Goal: Task Accomplishment & Management: Manage account settings

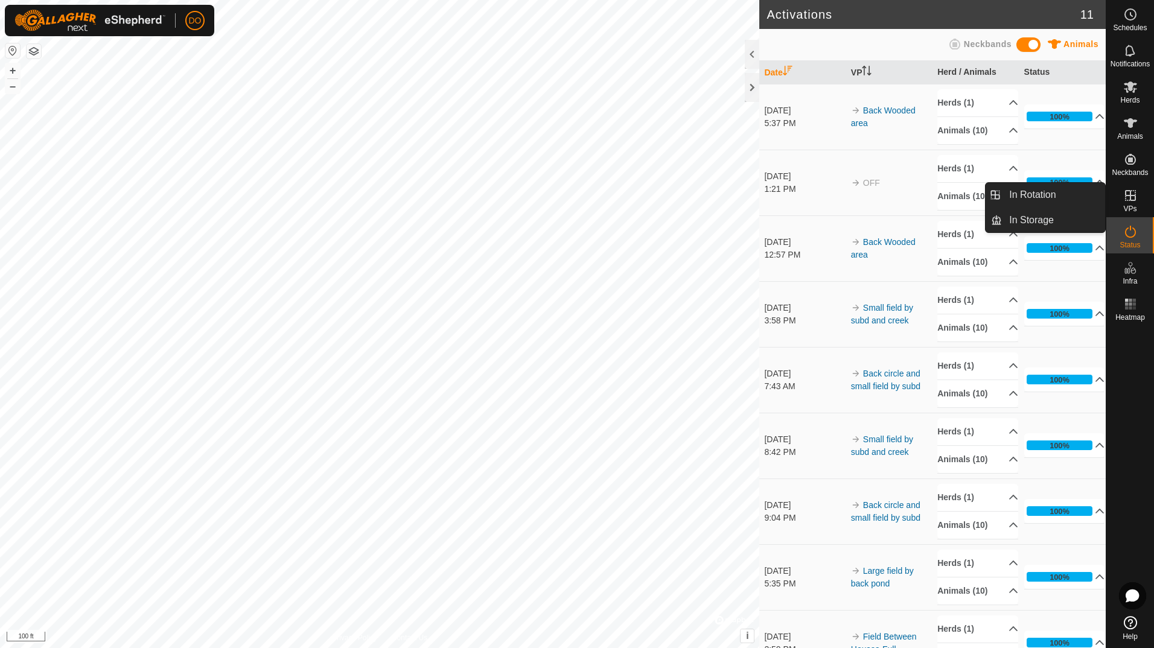
click at [1135, 194] on icon at bounding box center [1130, 195] width 11 height 11
click at [1133, 202] on icon at bounding box center [1130, 195] width 14 height 14
click at [1081, 202] on link "In Rotation" at bounding box center [1053, 195] width 103 height 24
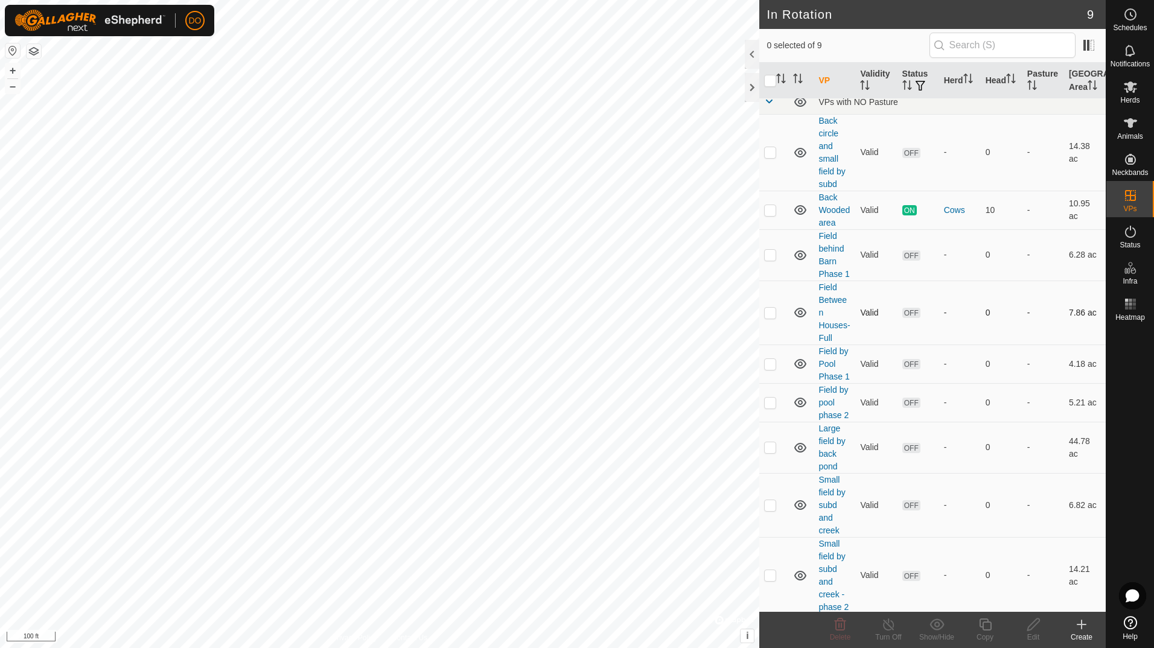
scroll to position [11, 0]
click at [752, 87] on div at bounding box center [752, 87] width 14 height 29
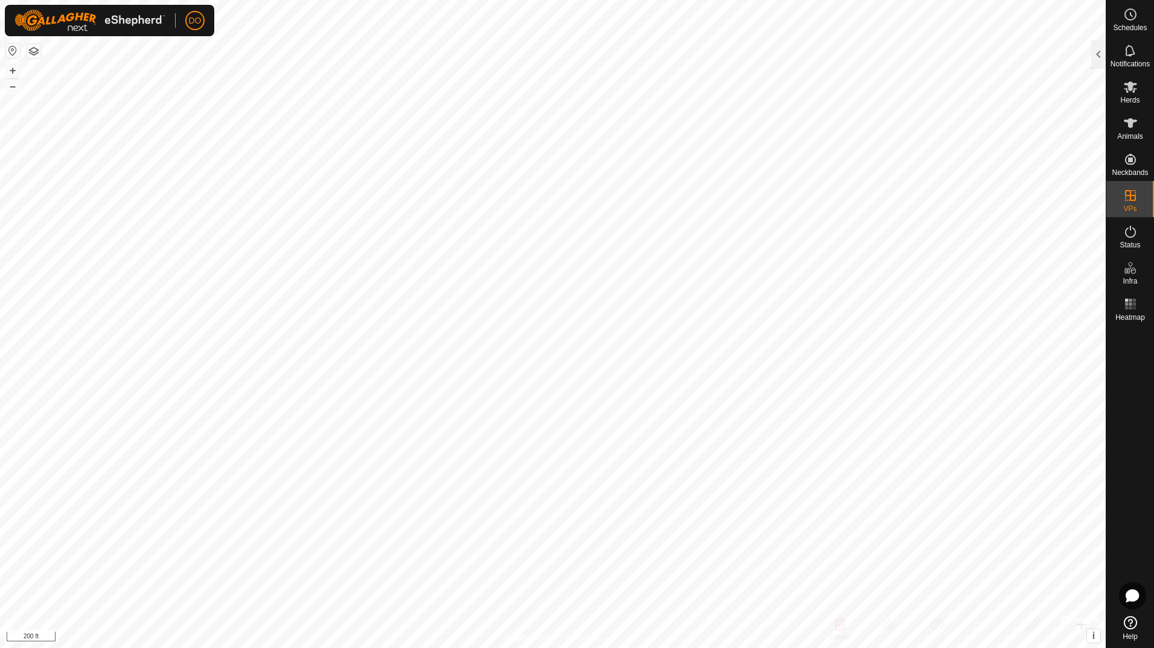
checkbox input "true"
click at [1129, 100] on span "Herds" at bounding box center [1129, 100] width 19 height 7
click at [1137, 94] on icon at bounding box center [1130, 87] width 14 height 14
click at [1096, 59] on div at bounding box center [1098, 54] width 14 height 29
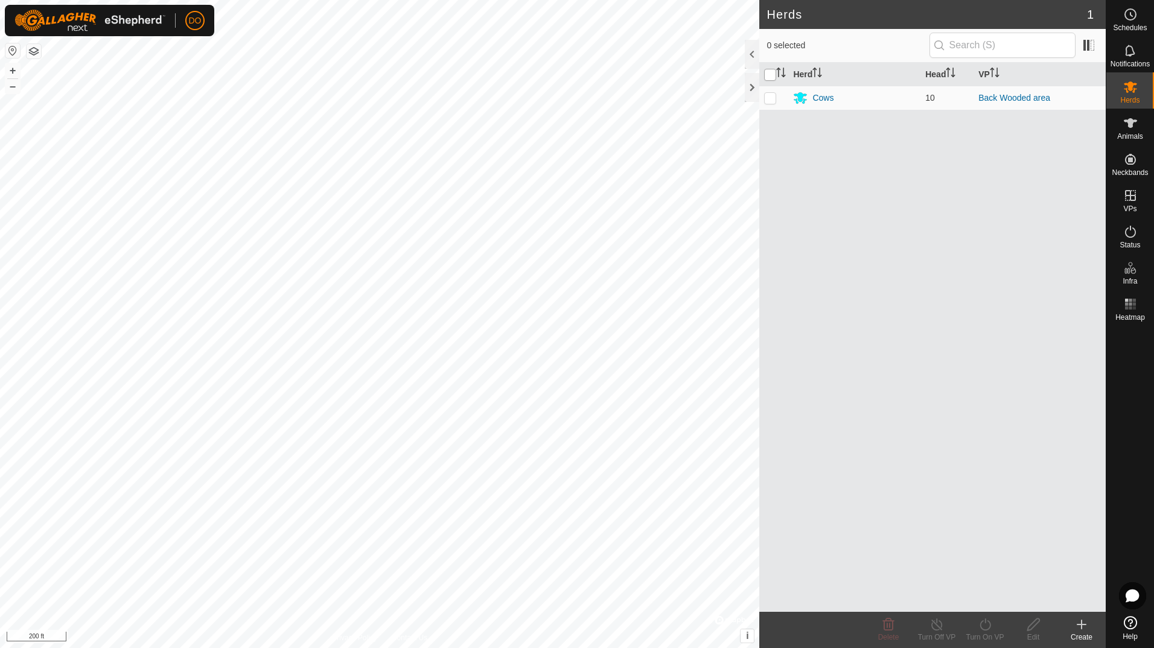
click at [768, 76] on input "checkbox" at bounding box center [770, 75] width 12 height 12
checkbox input "true"
click at [981, 98] on link "Back Wooded area" at bounding box center [1015, 98] width 72 height 10
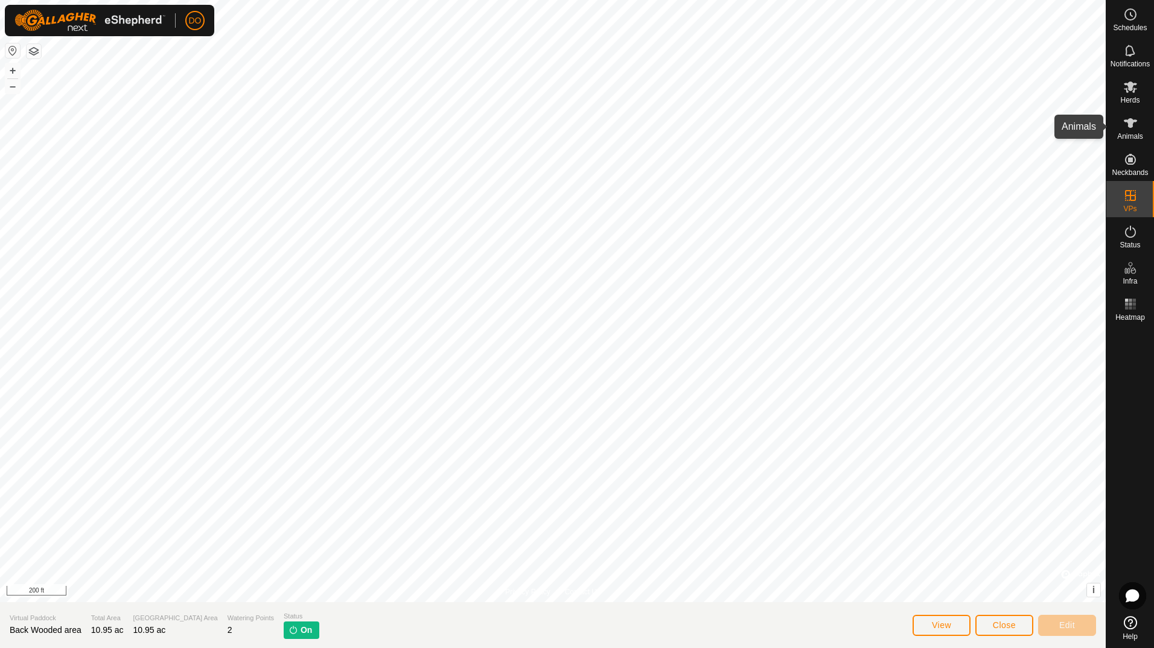
click at [1131, 130] on icon at bounding box center [1130, 123] width 14 height 14
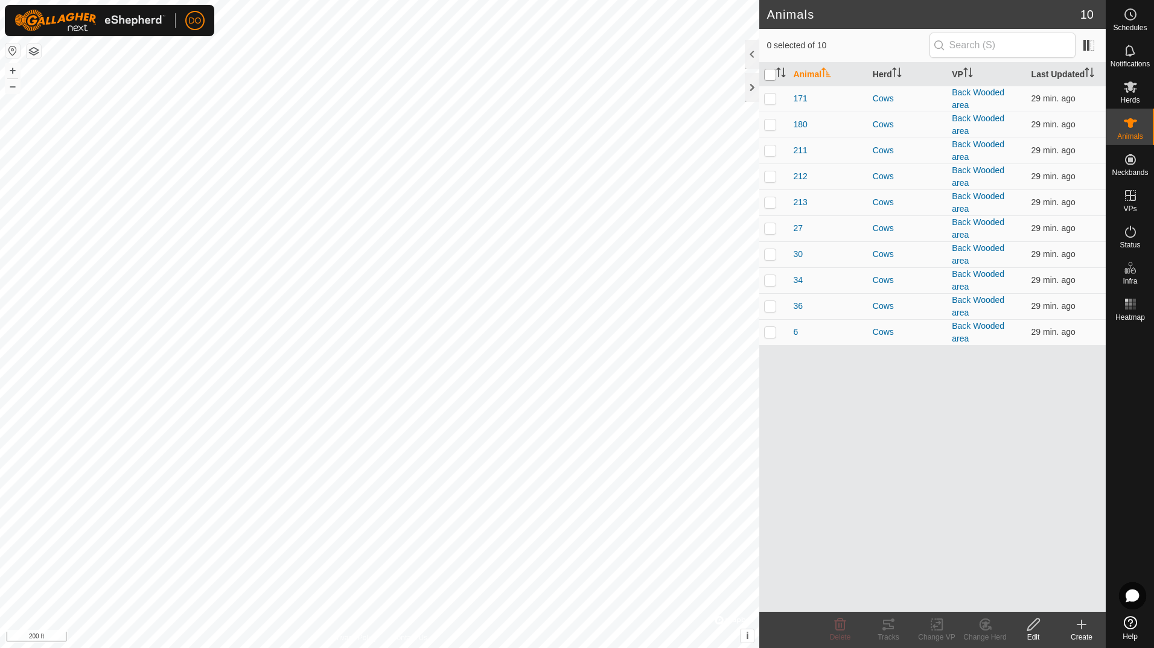
click at [770, 75] on input "checkbox" at bounding box center [770, 75] width 12 height 12
checkbox input "true"
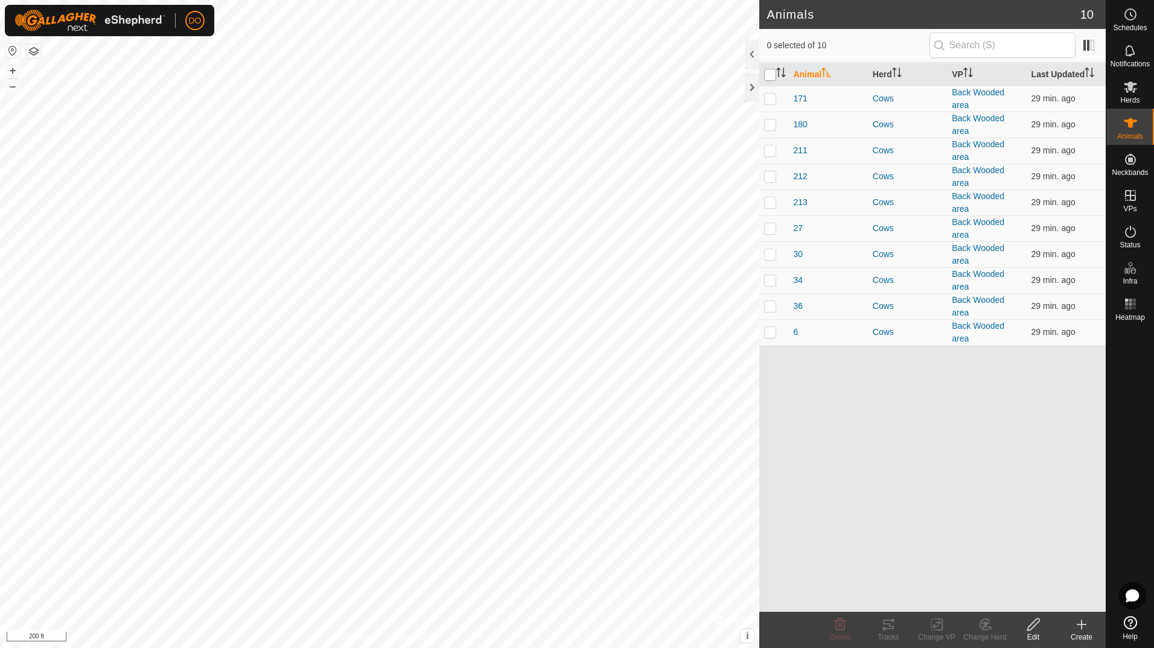
checkbox input "true"
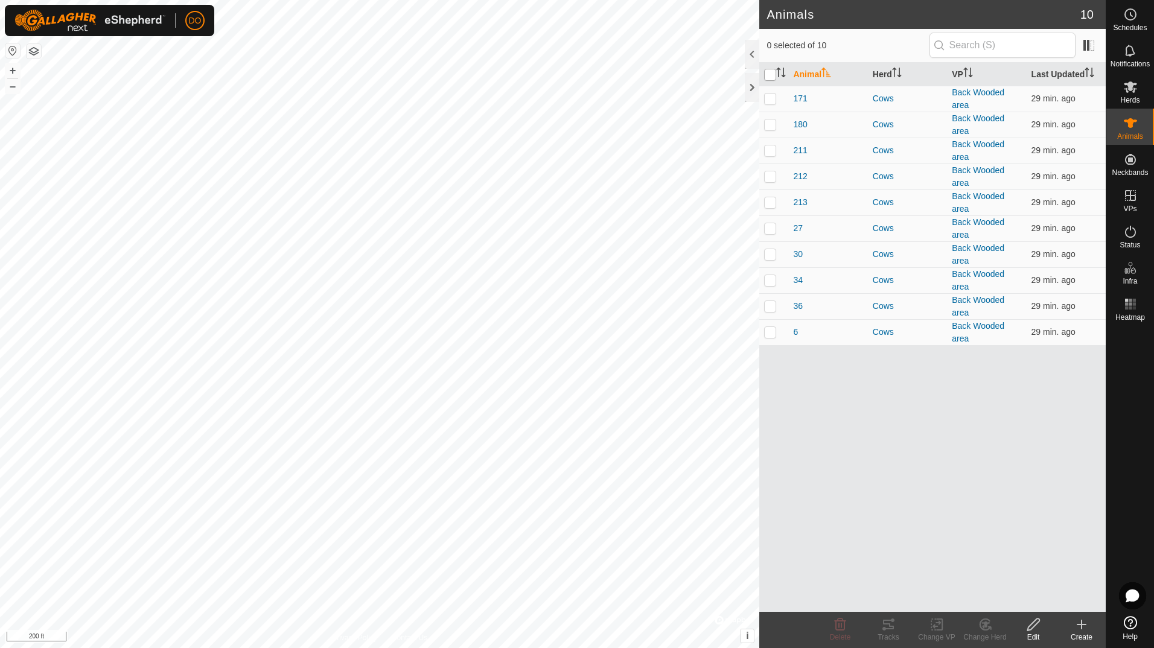
checkbox input "true"
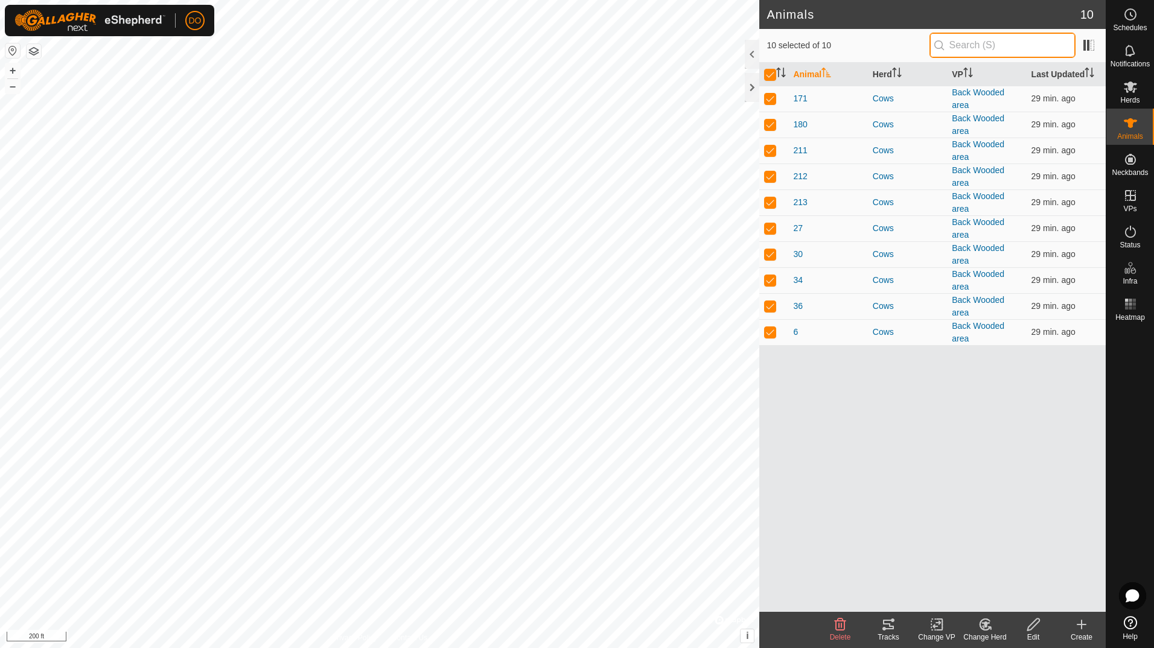
click at [995, 50] on input "text" at bounding box center [1003, 45] width 146 height 25
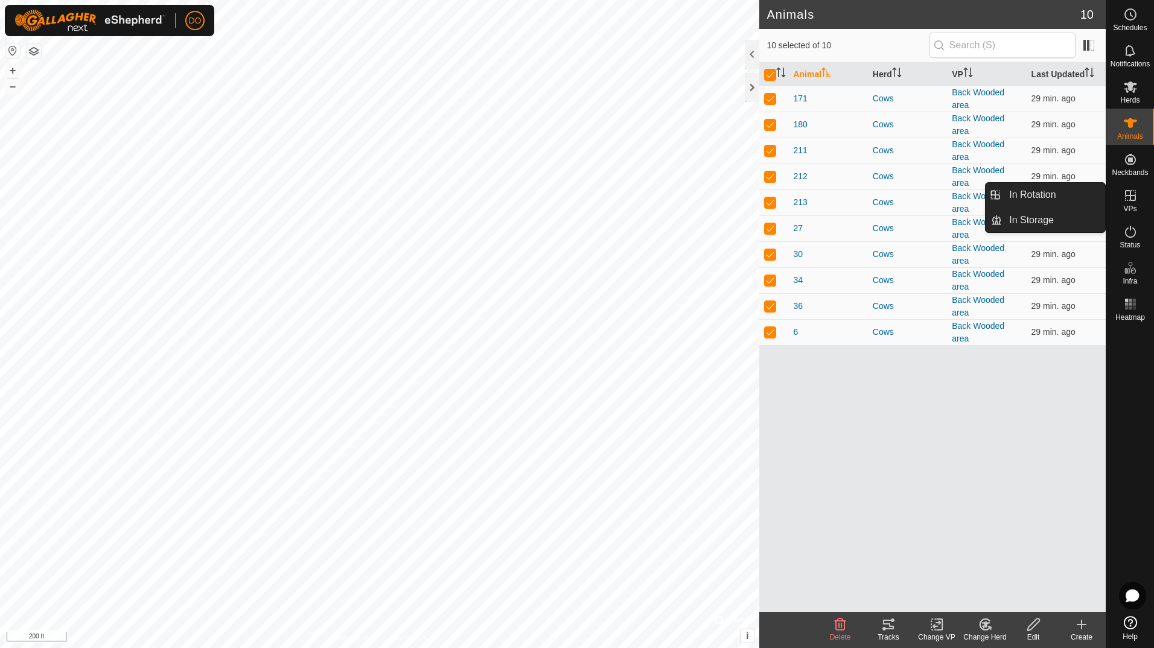
click at [1131, 194] on icon at bounding box center [1130, 195] width 14 height 14
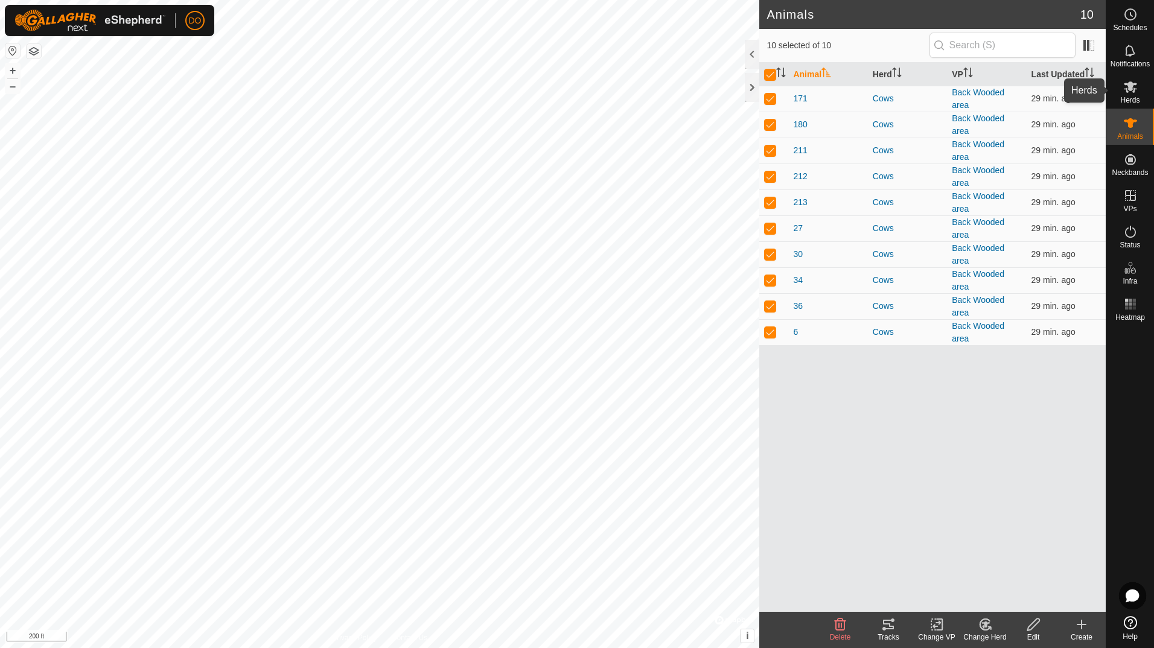
click at [1132, 101] on span "Herds" at bounding box center [1129, 100] width 19 height 7
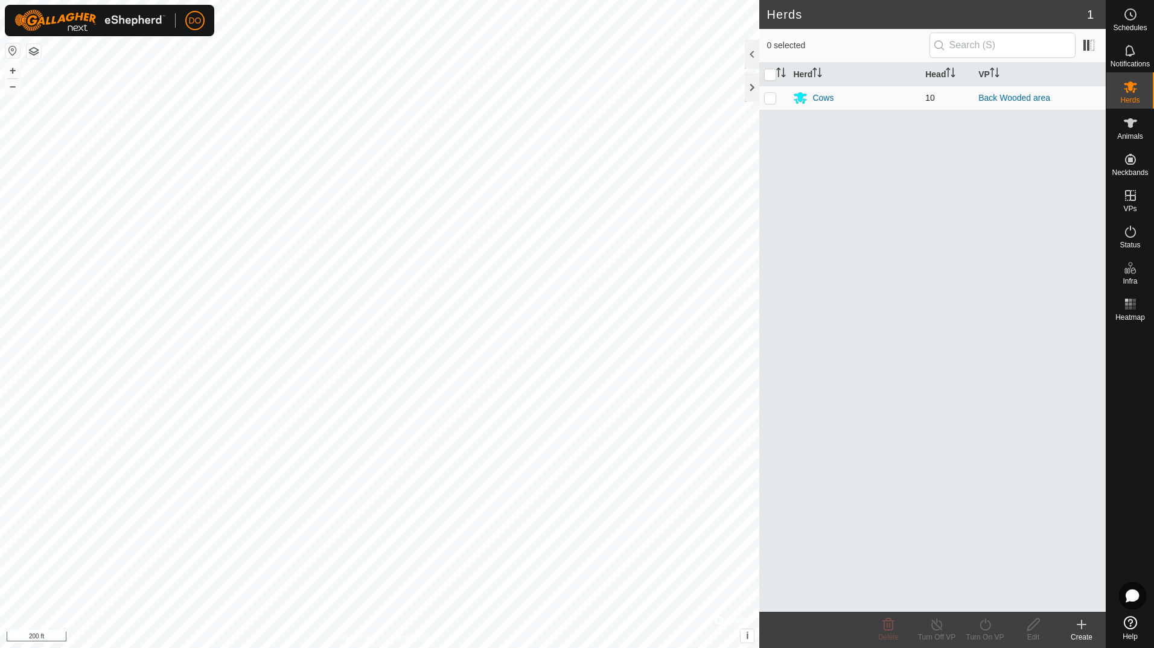
click at [773, 100] on p-checkbox at bounding box center [770, 98] width 12 height 10
checkbox input "true"
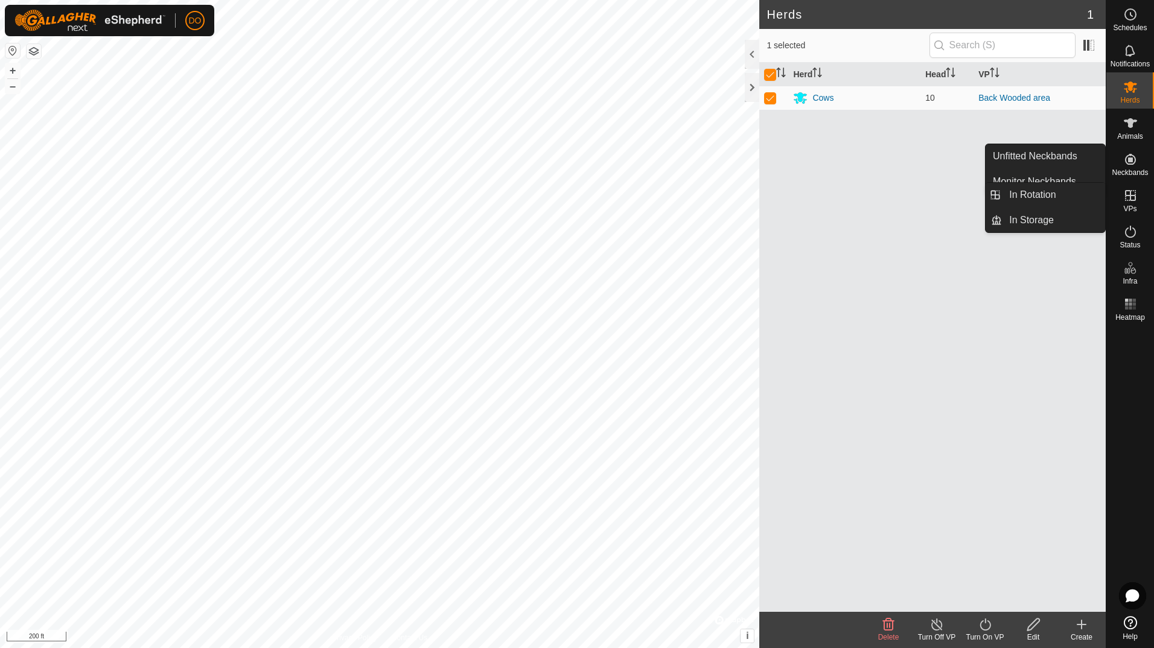
click at [1128, 199] on icon at bounding box center [1130, 195] width 14 height 14
click at [1061, 198] on link "In Rotation" at bounding box center [1053, 195] width 103 height 24
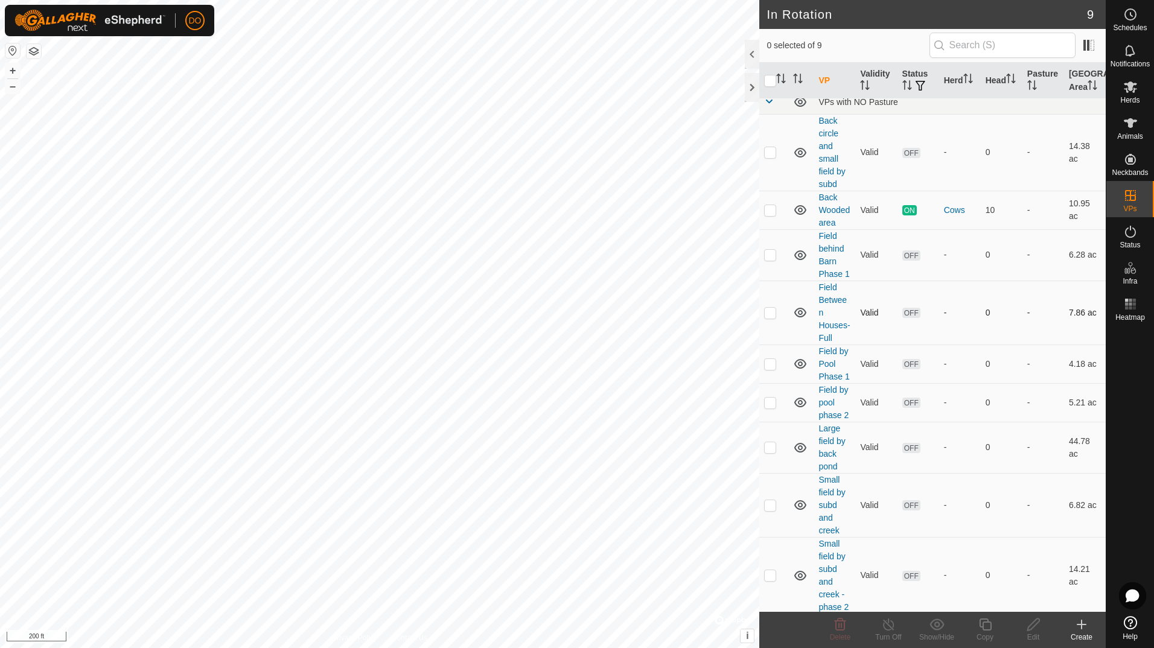
scroll to position [11, 0]
click at [766, 447] on p-checkbox at bounding box center [770, 445] width 12 height 10
checkbox input "true"
click at [910, 450] on span "OFF" at bounding box center [911, 446] width 18 height 10
click at [907, 446] on span "OFF" at bounding box center [911, 446] width 18 height 10
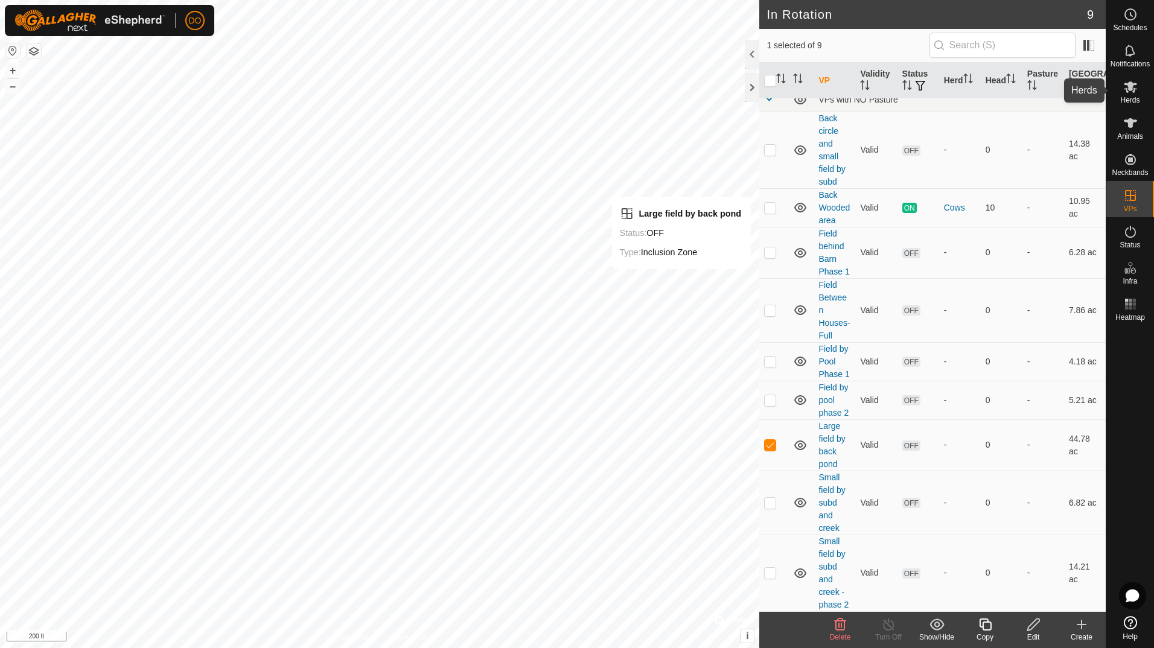
click at [1131, 87] on icon at bounding box center [1130, 86] width 13 height 11
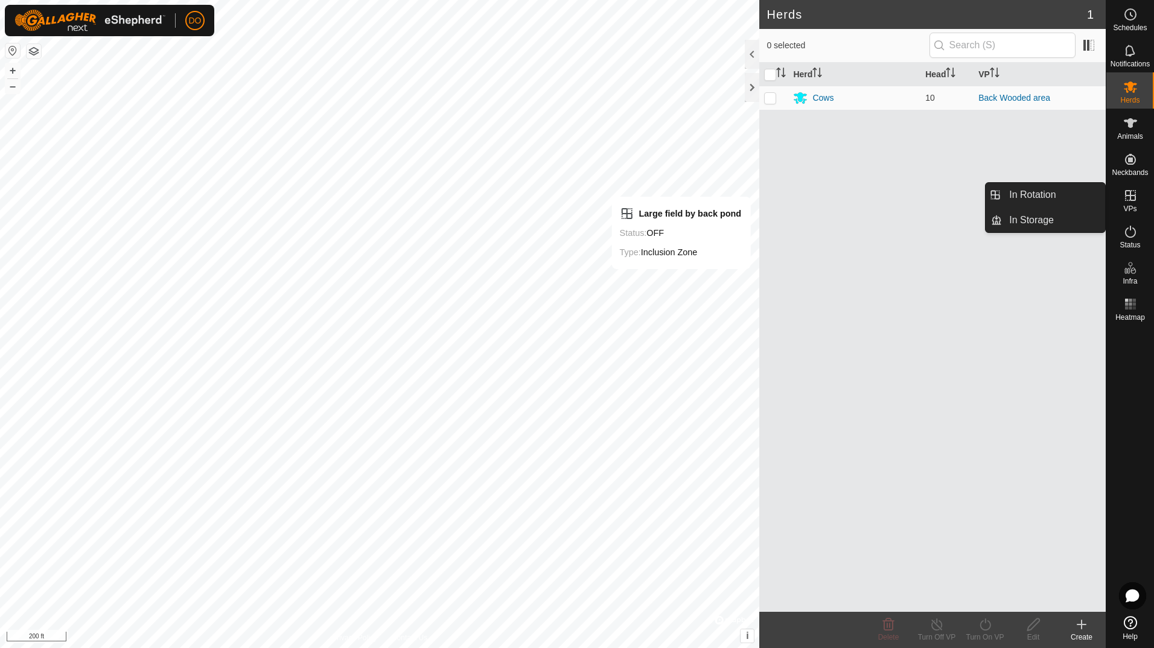
click at [1125, 202] on icon at bounding box center [1130, 195] width 14 height 14
click at [1052, 203] on link "In Rotation" at bounding box center [1053, 195] width 103 height 24
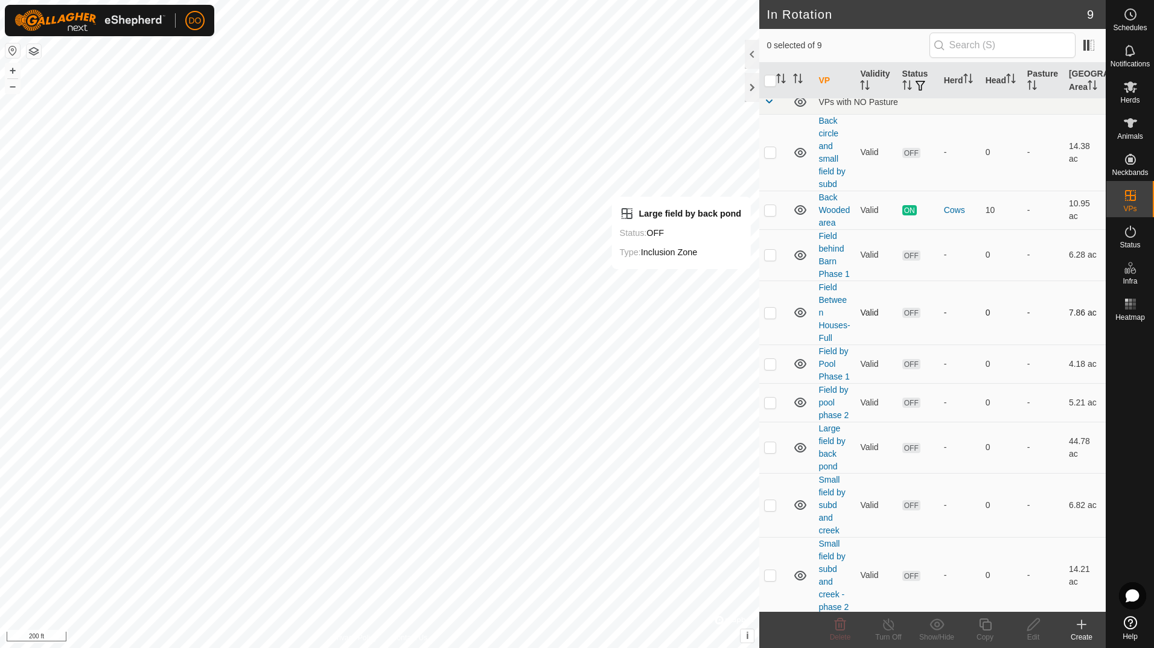
scroll to position [11, 0]
click at [770, 440] on p-checkbox at bounding box center [770, 445] width 12 height 10
checkbox input "true"
click at [1128, 93] on icon at bounding box center [1130, 87] width 14 height 14
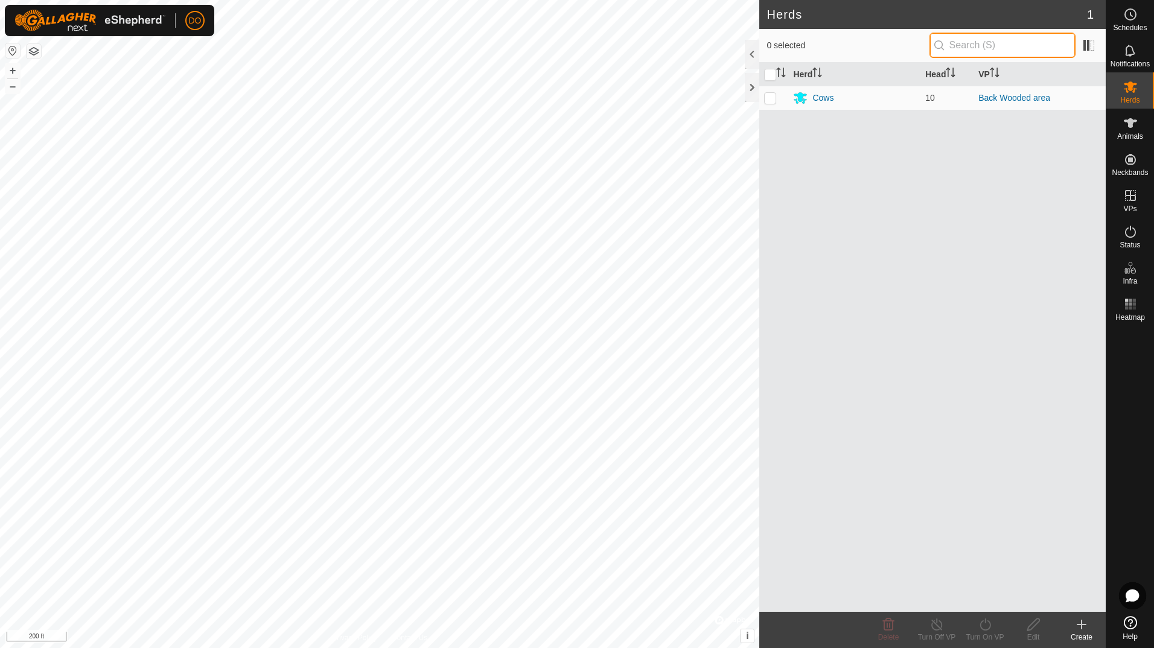
click at [967, 50] on input "text" at bounding box center [1003, 45] width 146 height 25
click at [767, 97] on p-checkbox at bounding box center [770, 98] width 12 height 10
checkbox input "true"
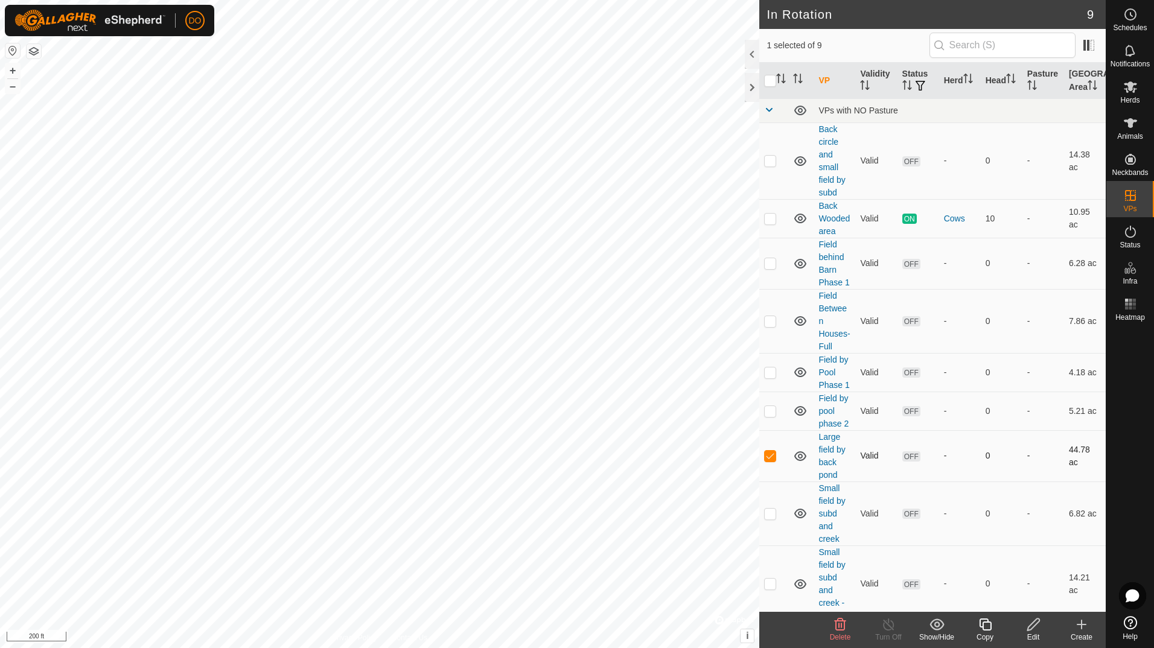
click at [906, 457] on span "OFF" at bounding box center [911, 457] width 18 height 10
click at [751, 63] on div at bounding box center [752, 54] width 14 height 29
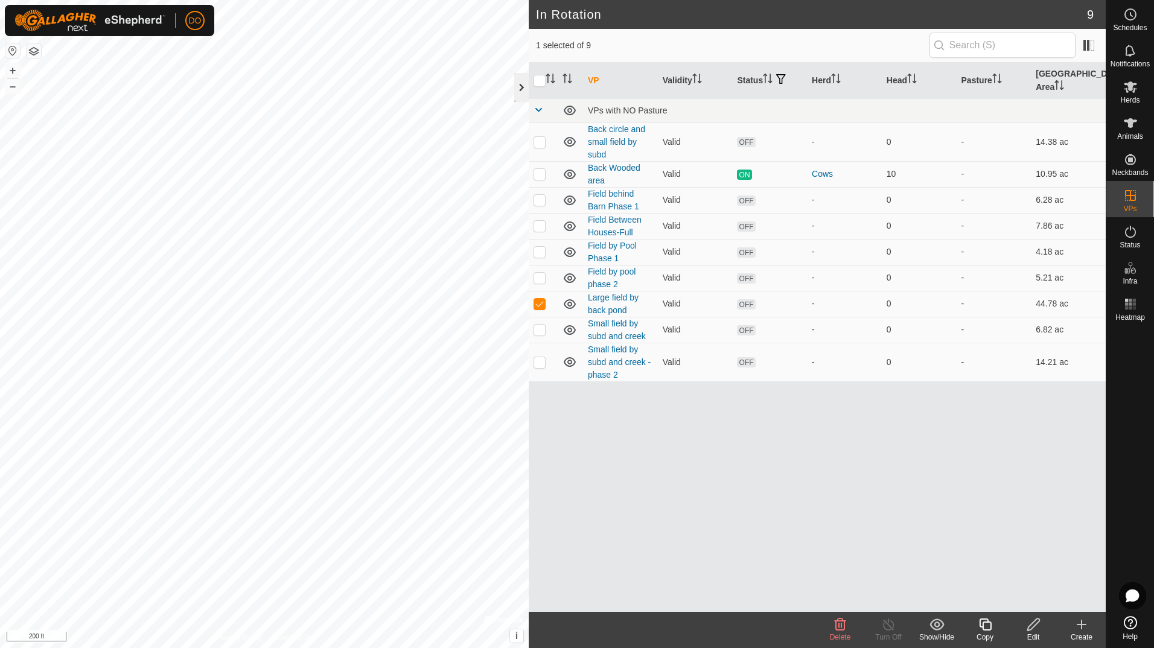
click at [527, 83] on div at bounding box center [521, 87] width 14 height 29
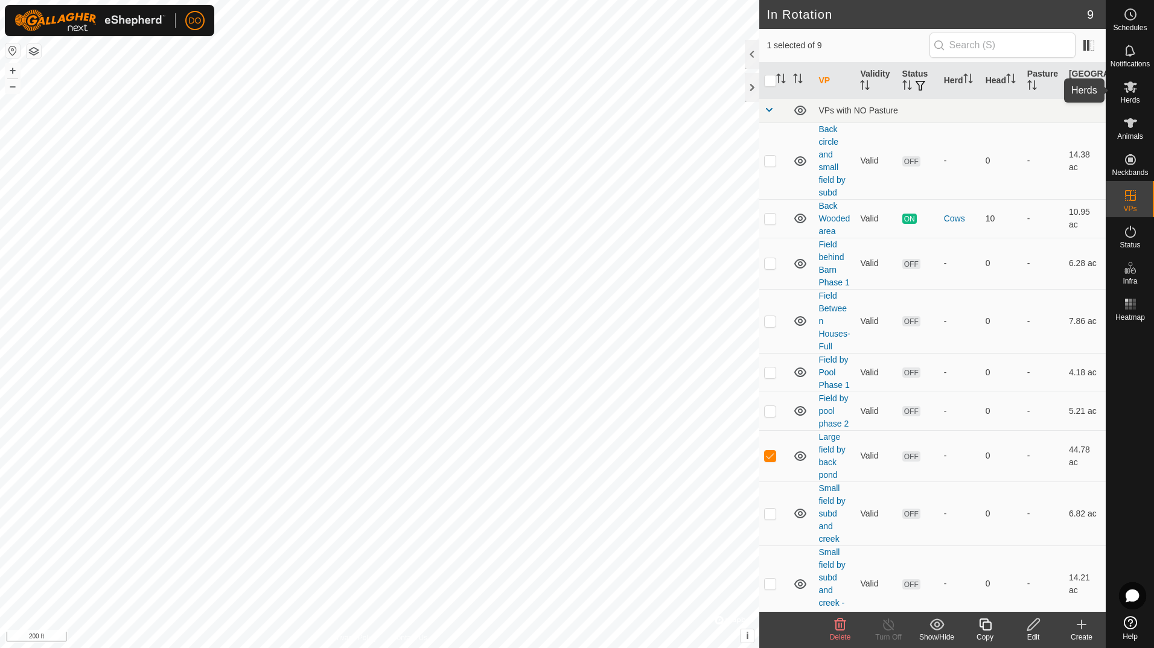
click at [1132, 97] on span "Herds" at bounding box center [1129, 100] width 19 height 7
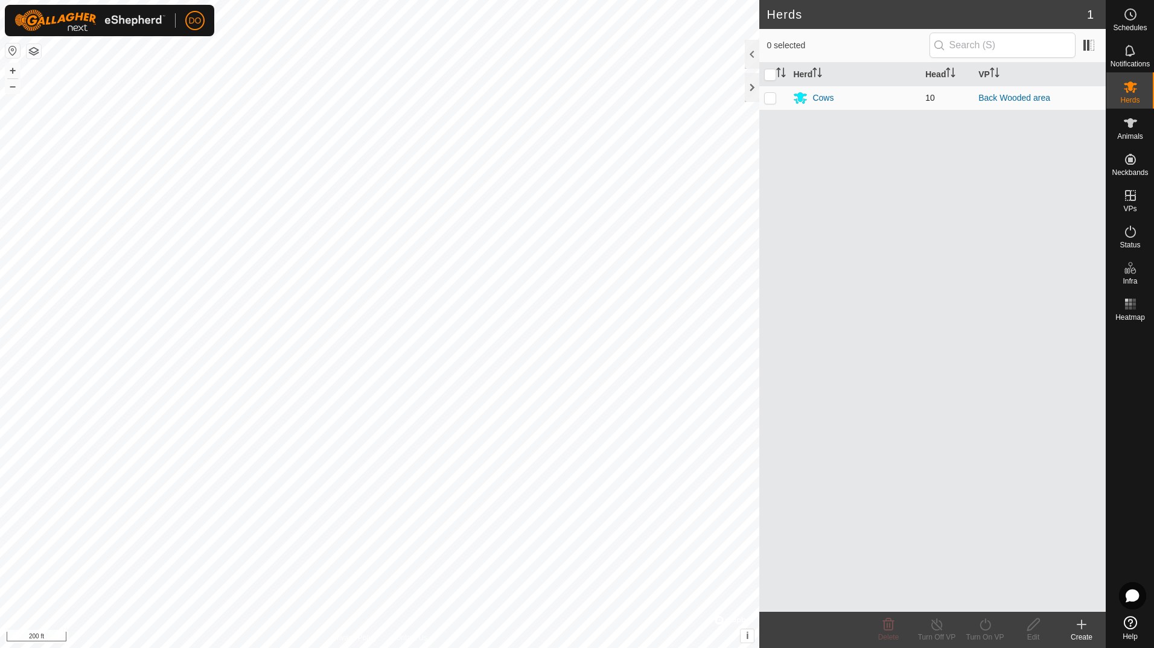
click at [773, 99] on p-checkbox at bounding box center [770, 98] width 12 height 10
checkbox input "true"
click at [997, 76] on icon "Activate to sort" at bounding box center [995, 73] width 10 height 10
click at [989, 630] on icon at bounding box center [985, 625] width 15 height 14
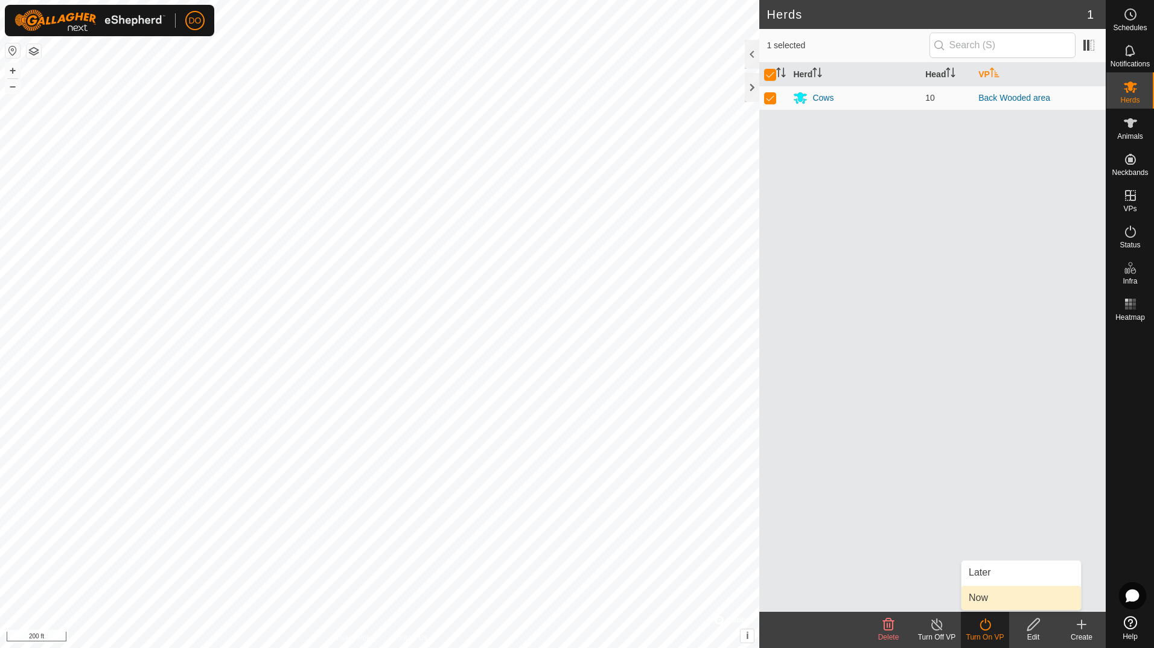
click at [988, 600] on link "Now" at bounding box center [1022, 598] width 120 height 24
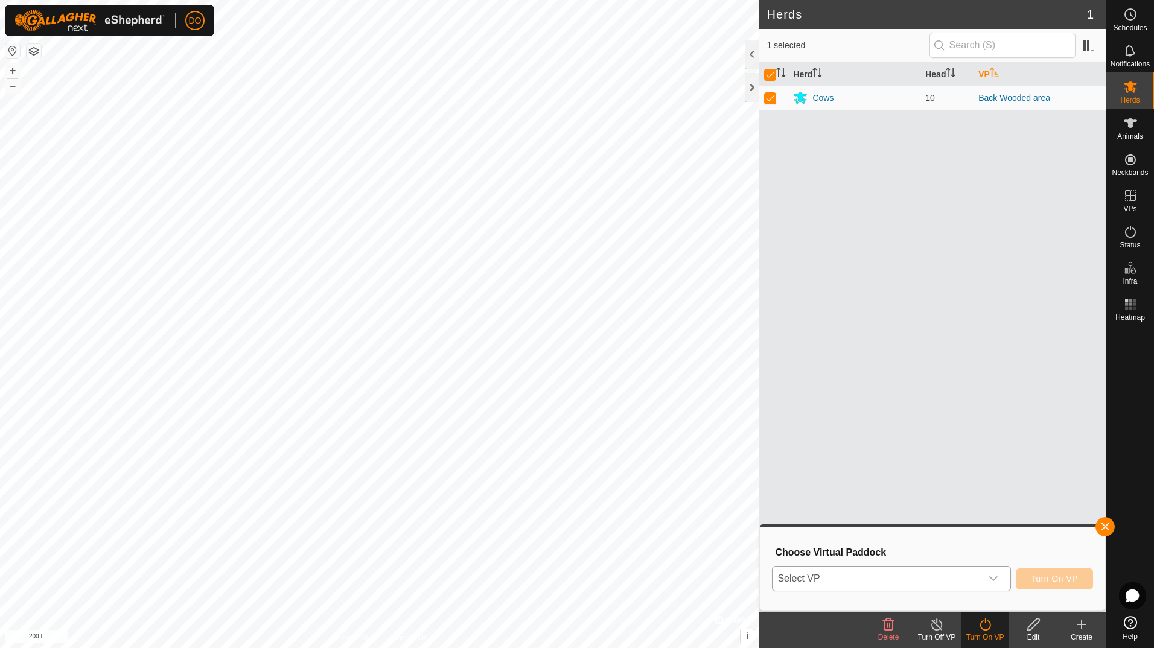
click at [996, 584] on div "dropdown trigger" at bounding box center [994, 579] width 24 height 24
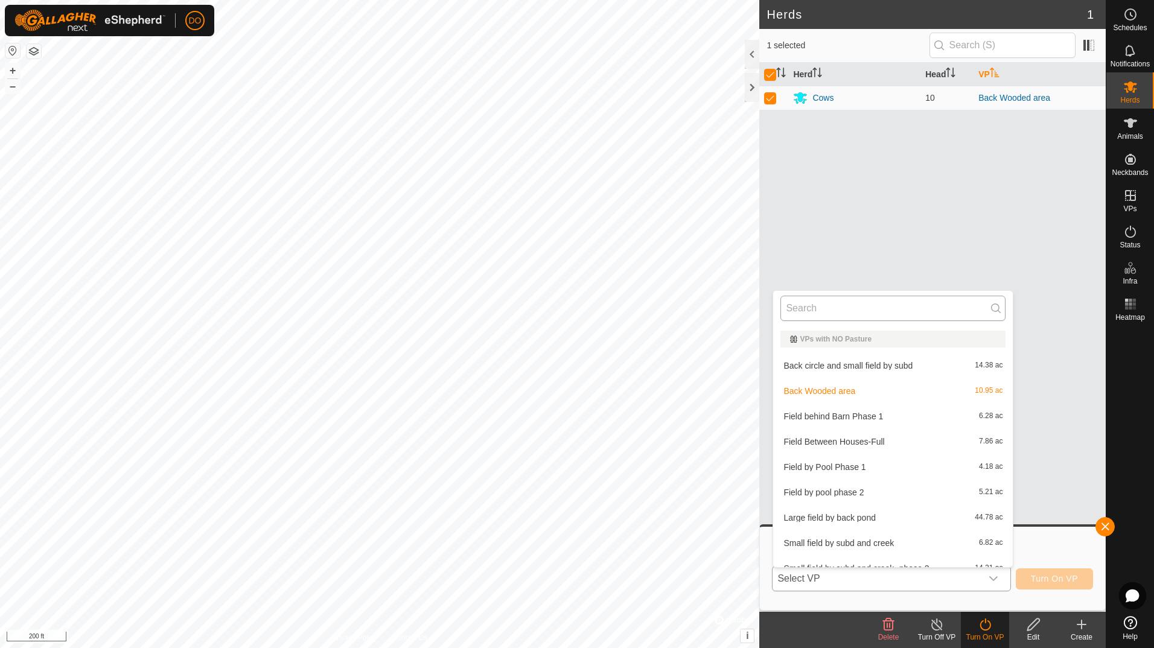
scroll to position [13, 0]
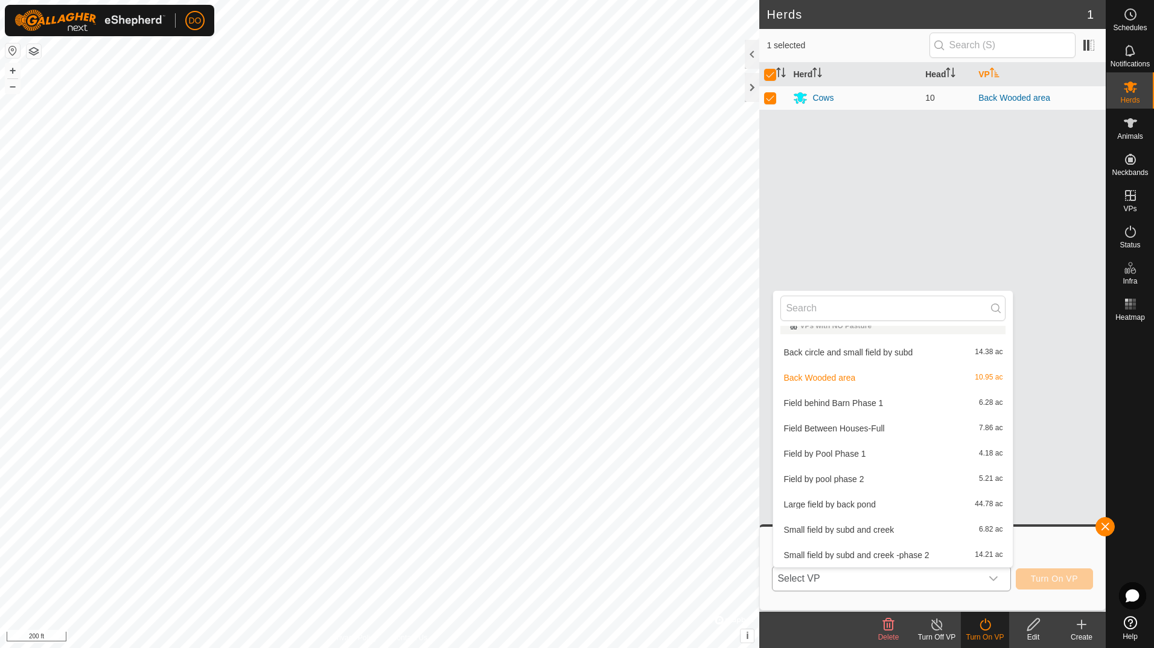
click at [876, 497] on li "Large field by back pond 44.78 ac" at bounding box center [893, 505] width 240 height 24
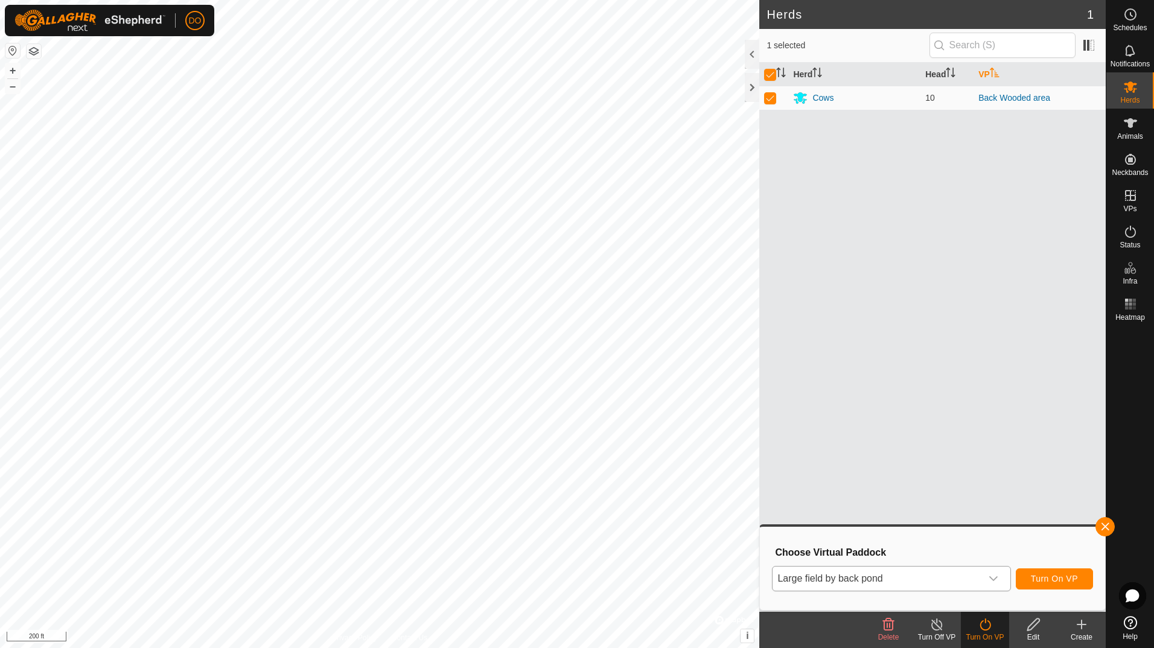
click at [1032, 621] on icon at bounding box center [1033, 625] width 15 height 14
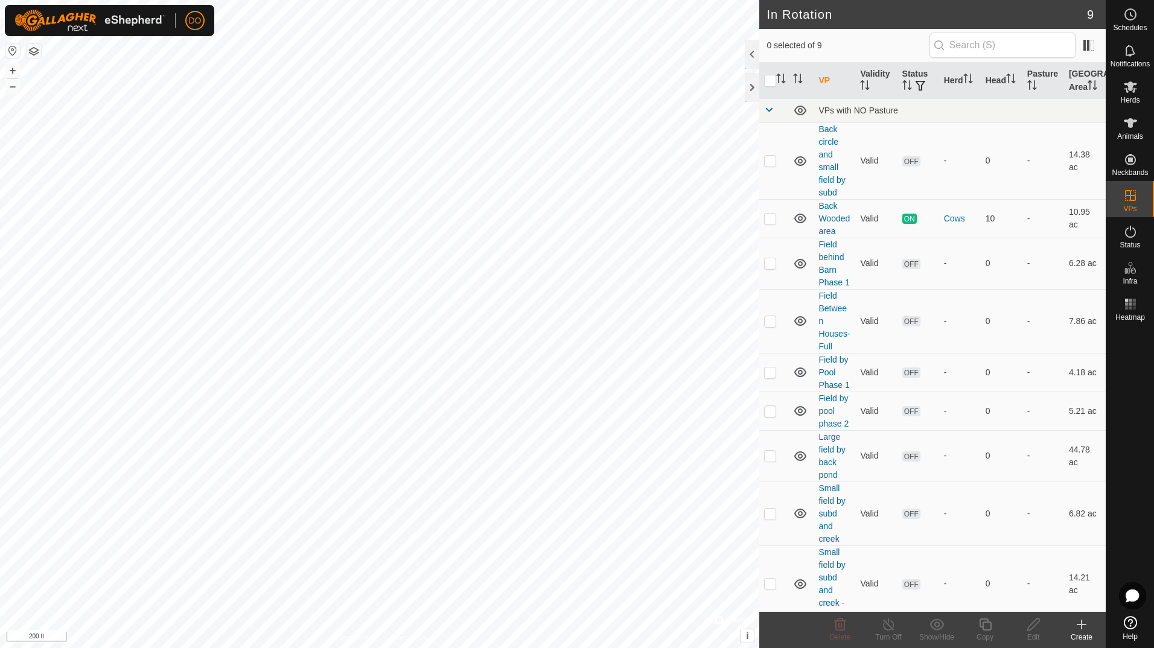
checkbox input "true"
click at [1033, 625] on icon at bounding box center [1033, 625] width 15 height 14
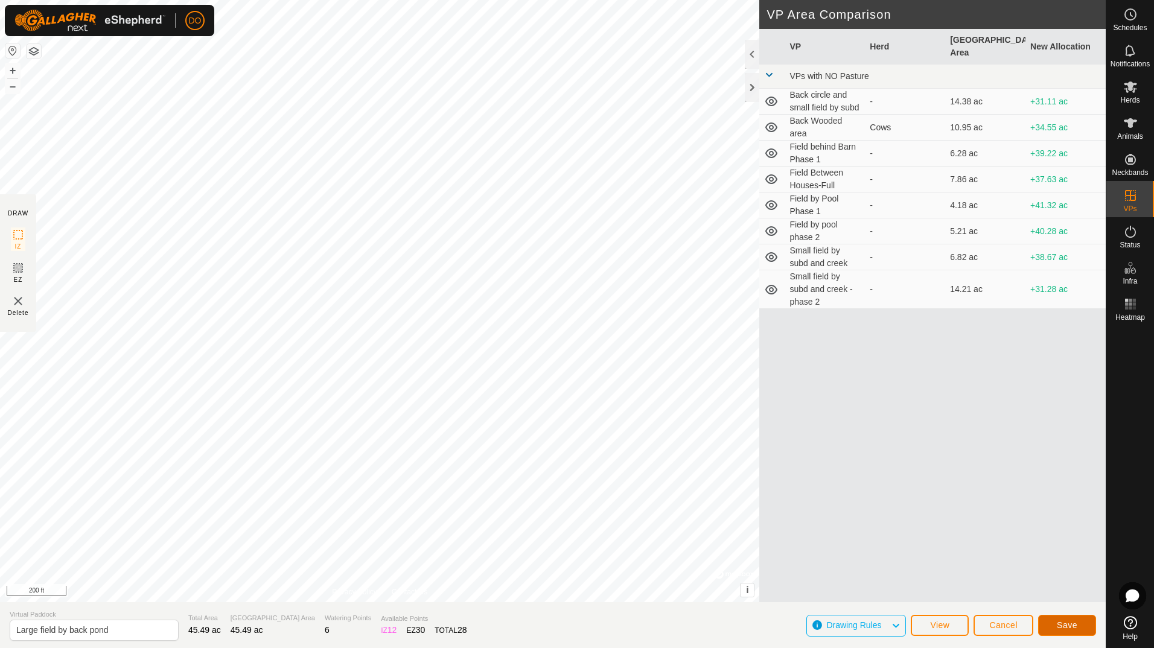
click at [1059, 625] on span "Save" at bounding box center [1067, 626] width 21 height 10
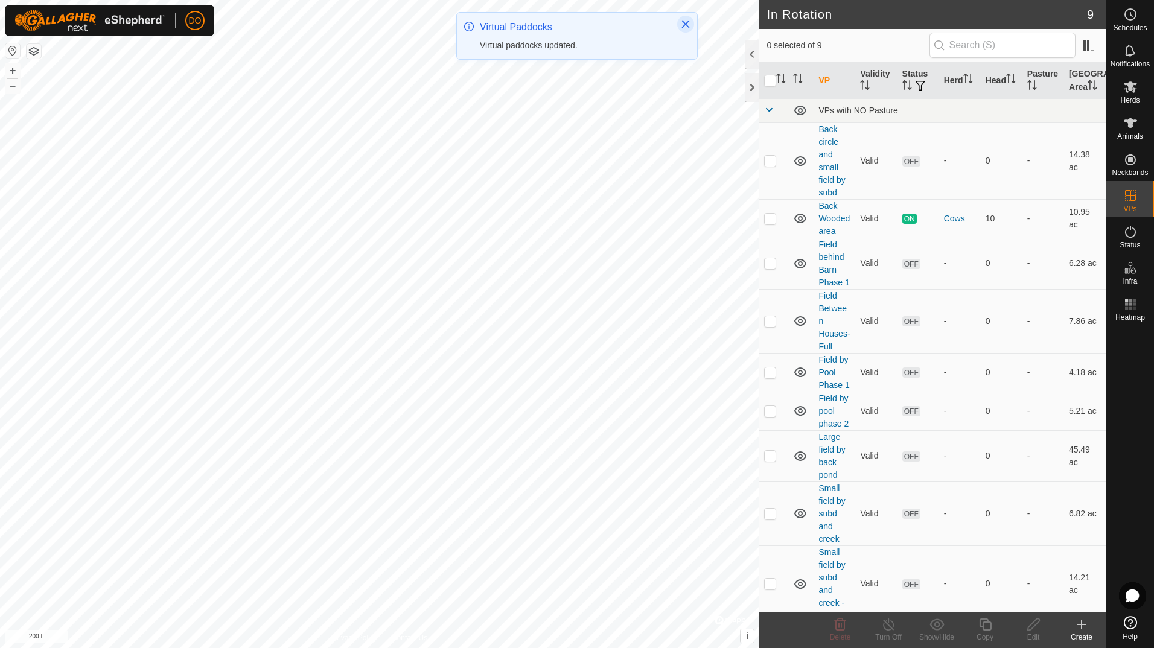
click at [685, 24] on icon "Close" at bounding box center [686, 25] width 8 height 8
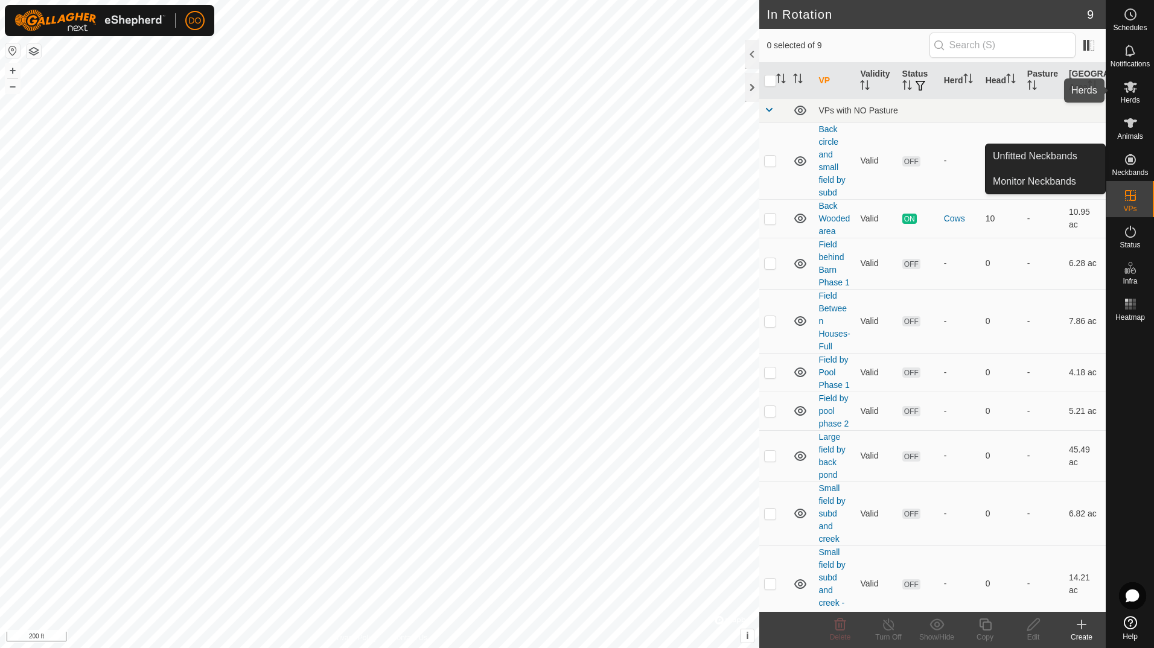
click at [1131, 95] on es-mob-svg-icon at bounding box center [1131, 86] width 22 height 19
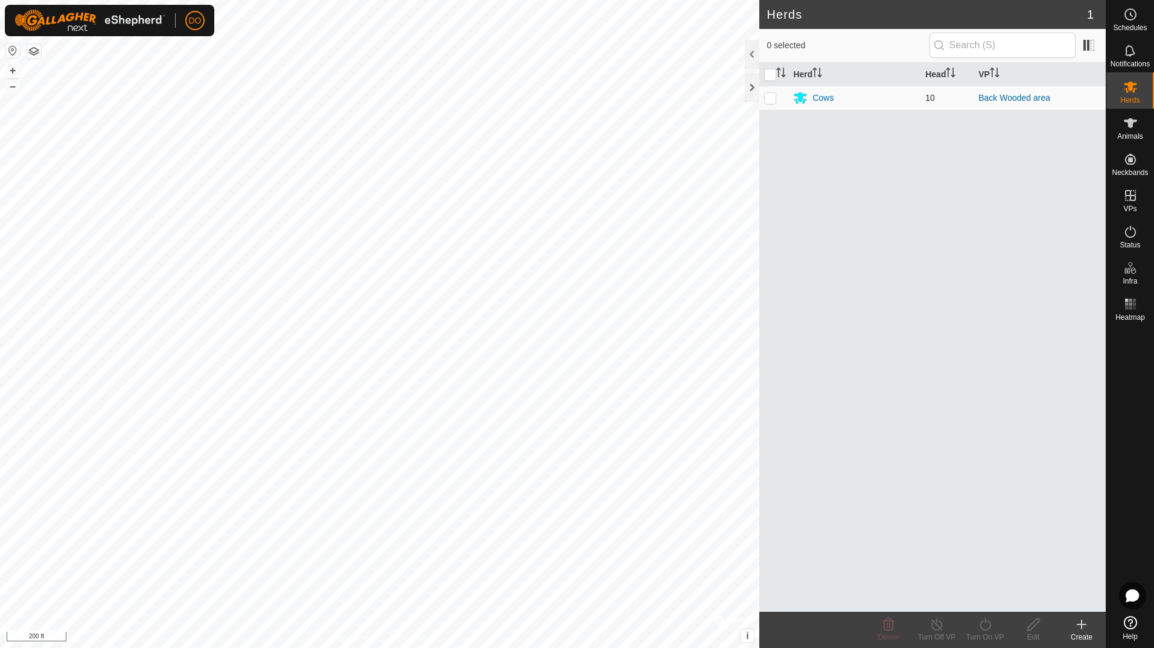
click at [773, 98] on p-checkbox at bounding box center [770, 98] width 12 height 10
checkbox input "true"
click at [988, 621] on icon at bounding box center [985, 625] width 11 height 12
click at [995, 602] on link "Now" at bounding box center [1022, 598] width 120 height 24
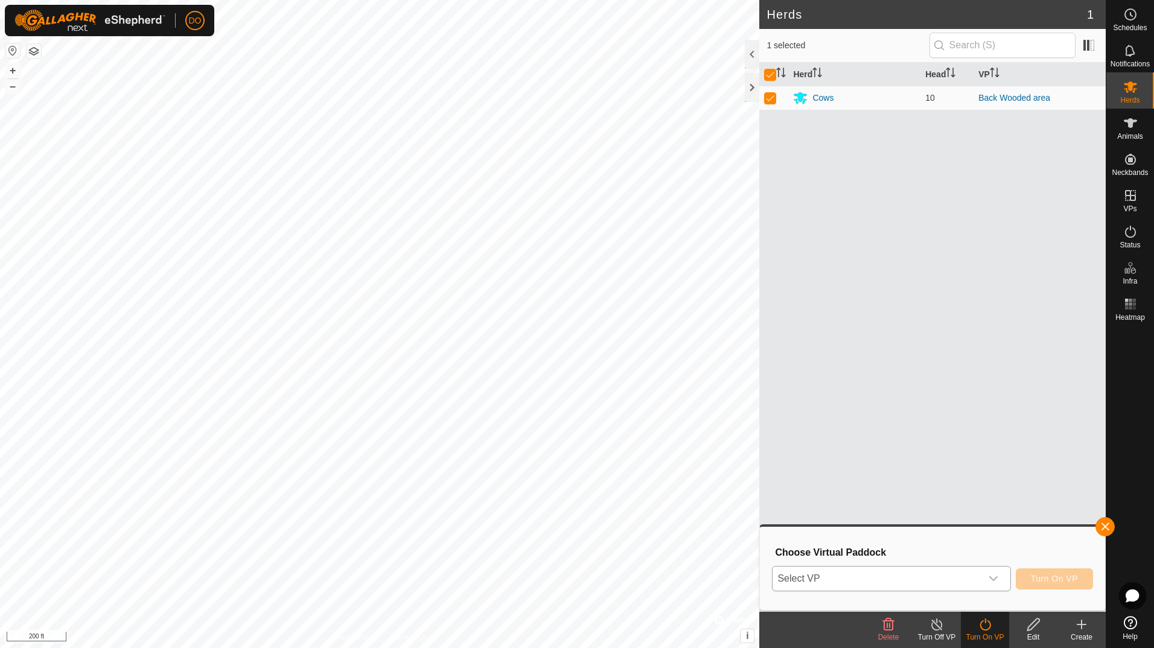
click at [992, 580] on icon "dropdown trigger" at bounding box center [994, 579] width 10 height 10
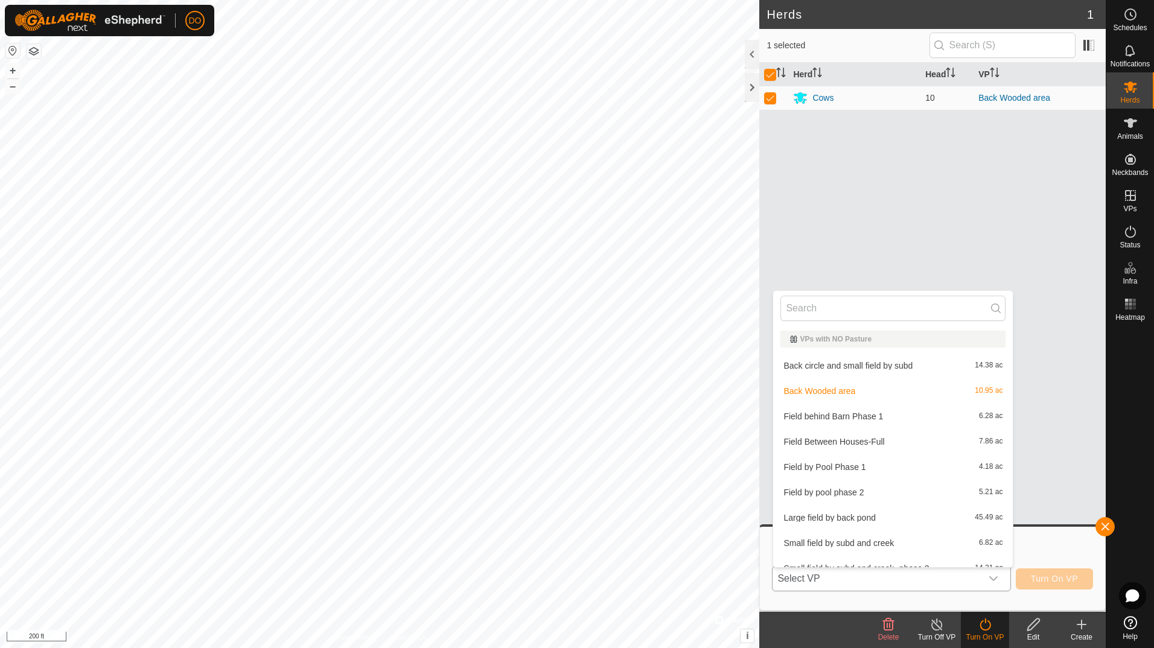
scroll to position [13, 0]
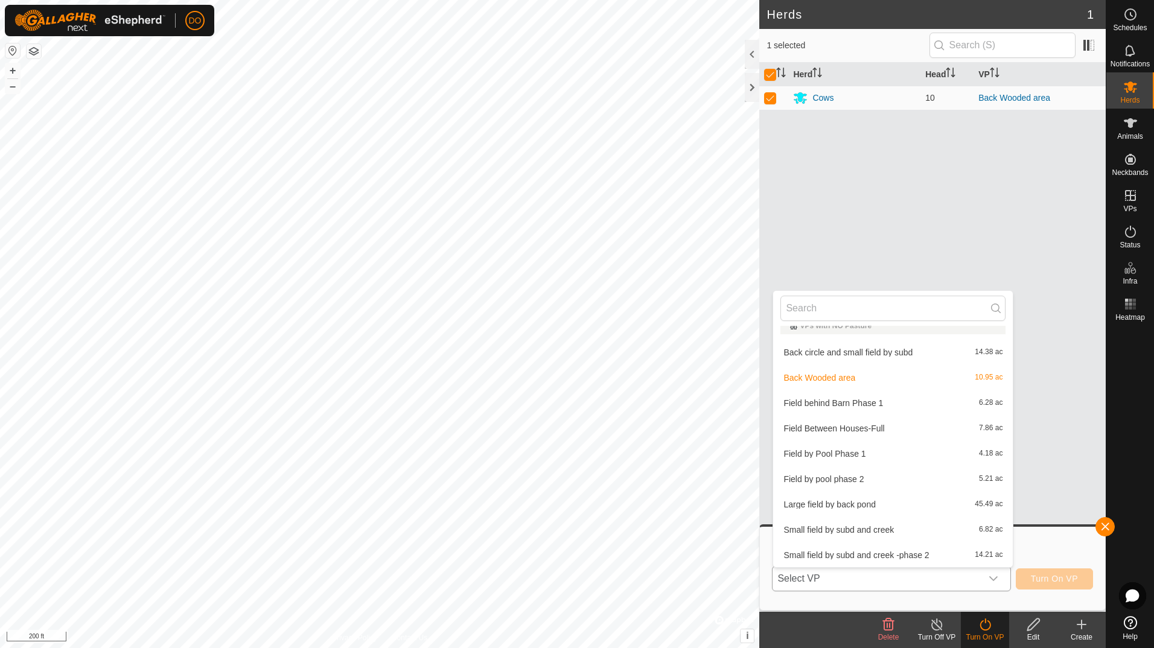
click at [878, 500] on li "Large field by back pond 45.49 ac" at bounding box center [893, 505] width 240 height 24
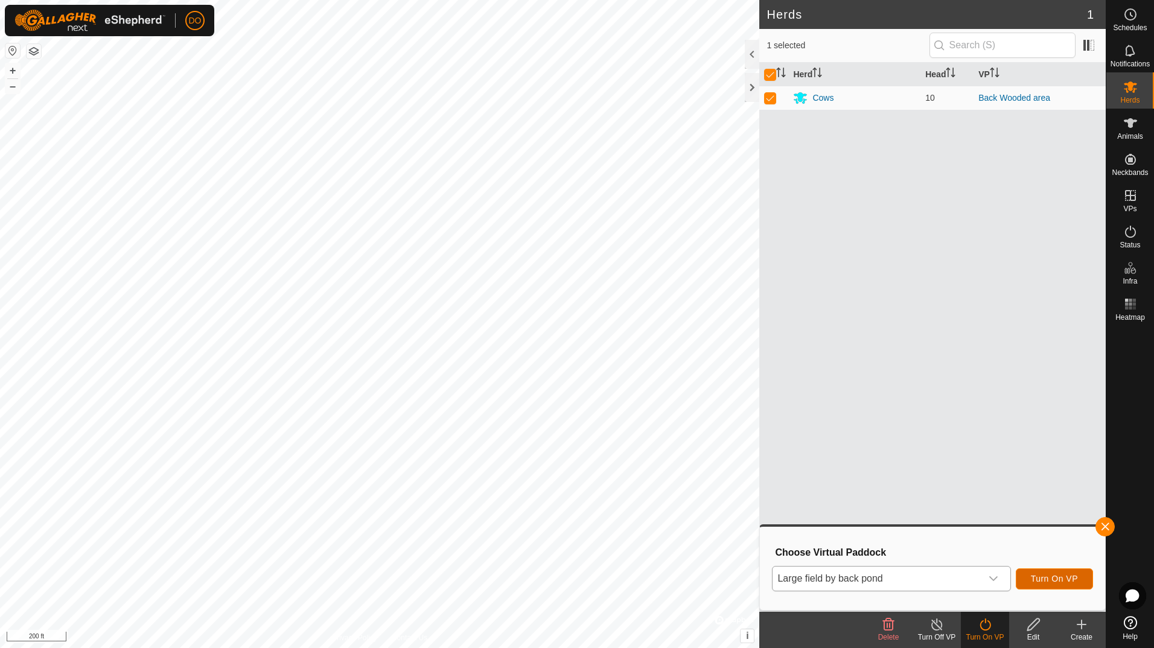
click at [1062, 583] on span "Turn On VP" at bounding box center [1054, 579] width 47 height 10
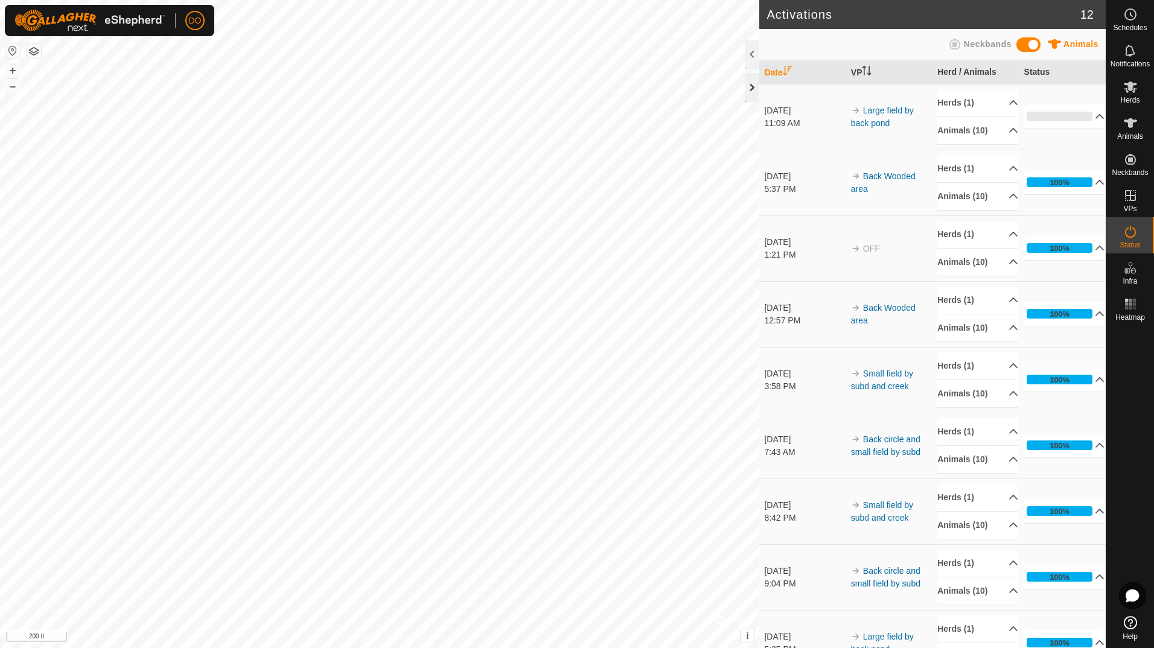
click at [749, 89] on div at bounding box center [752, 87] width 14 height 29
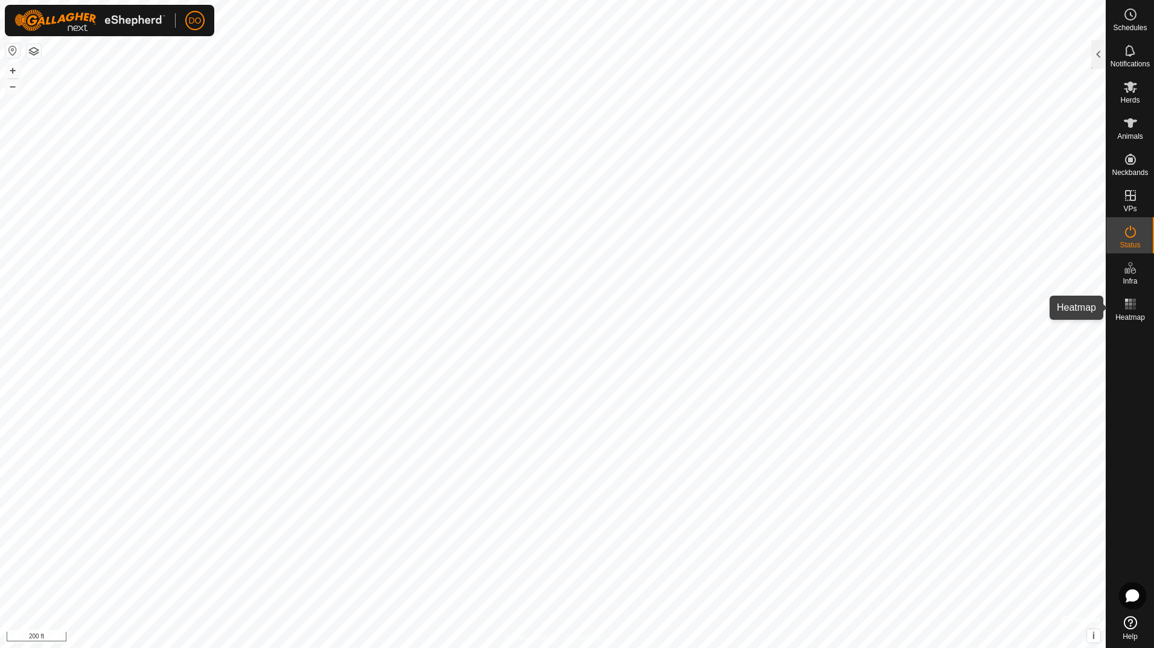
click at [1128, 304] on icon at bounding box center [1130, 304] width 14 height 14
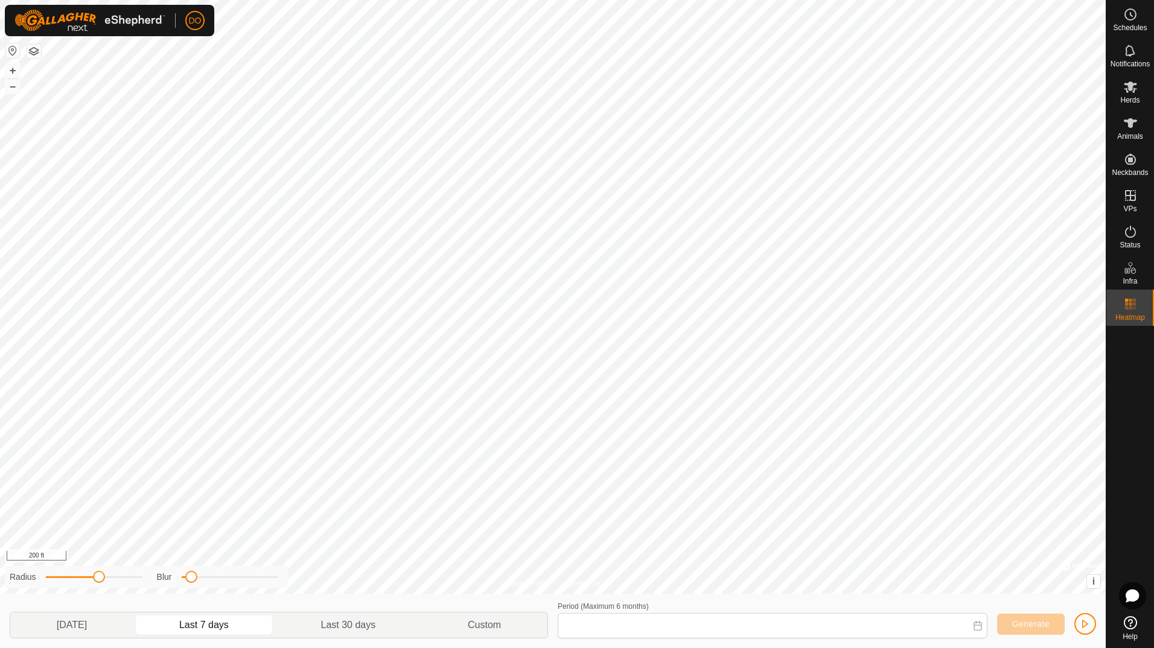
type input "[DATE] - [DATE]"
